Goal: Information Seeking & Learning: Check status

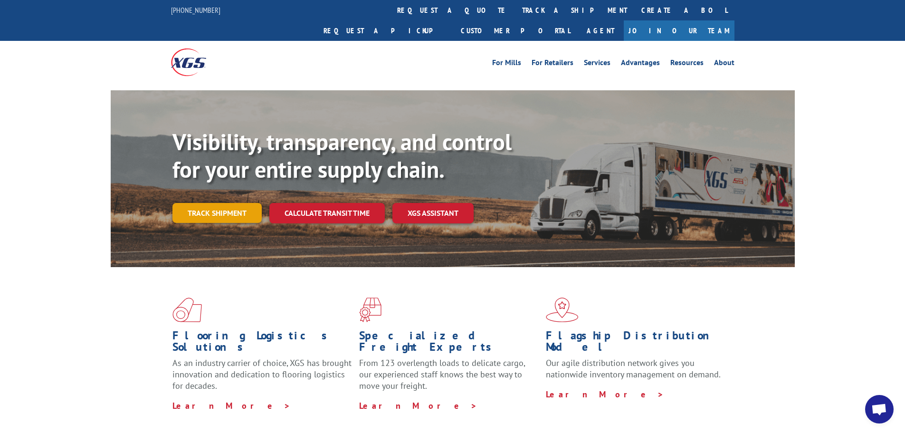
click at [214, 203] on link "Track shipment" at bounding box center [217, 213] width 89 height 20
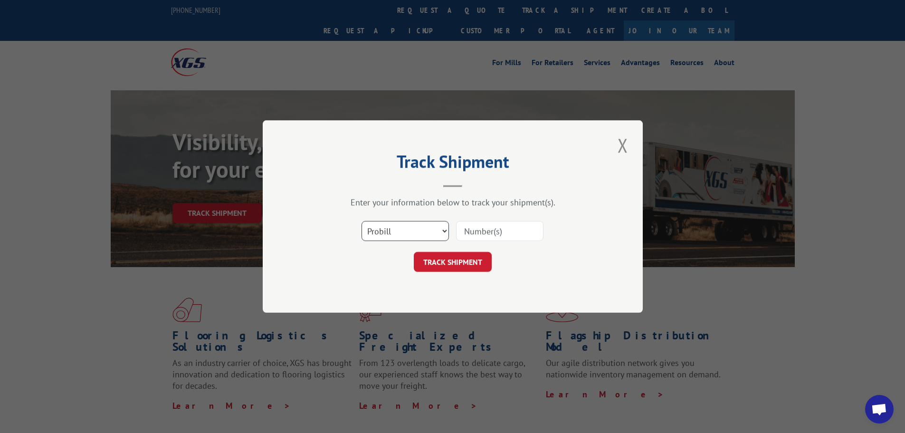
click at [418, 232] on select "Select category... Probill BOL PO" at bounding box center [405, 231] width 87 height 20
select select "bol"
click at [362, 221] on select "Select category... Probill BOL PO" at bounding box center [405, 231] width 87 height 20
click at [470, 232] on input at bounding box center [499, 231] width 87 height 20
paste input "447969"
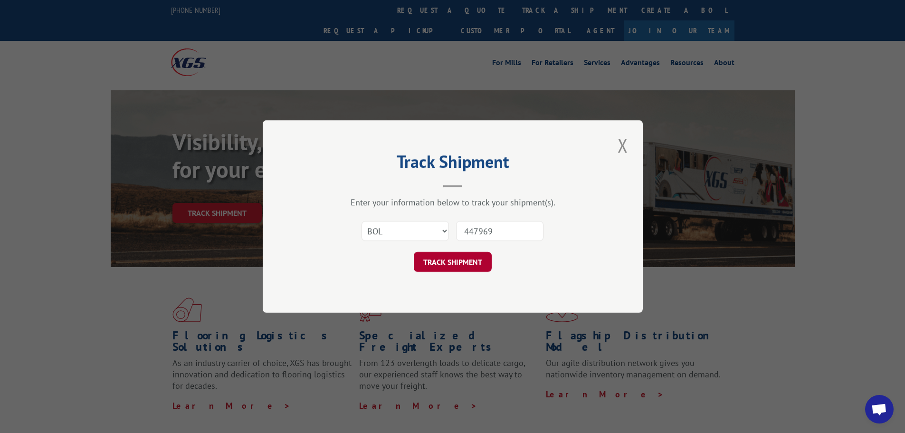
type input "447969"
click at [455, 259] on button "TRACK SHIPMENT" at bounding box center [453, 262] width 78 height 20
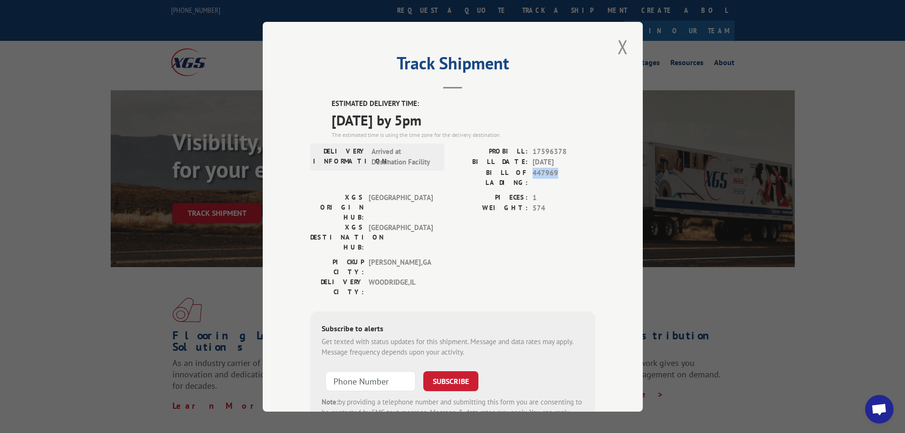
drag, startPoint x: 559, startPoint y: 172, endPoint x: 531, endPoint y: 170, distance: 28.1
click at [533, 170] on span "447969" at bounding box center [564, 177] width 63 height 20
copy span "447969"
